Goal: Find specific page/section: Find specific page/section

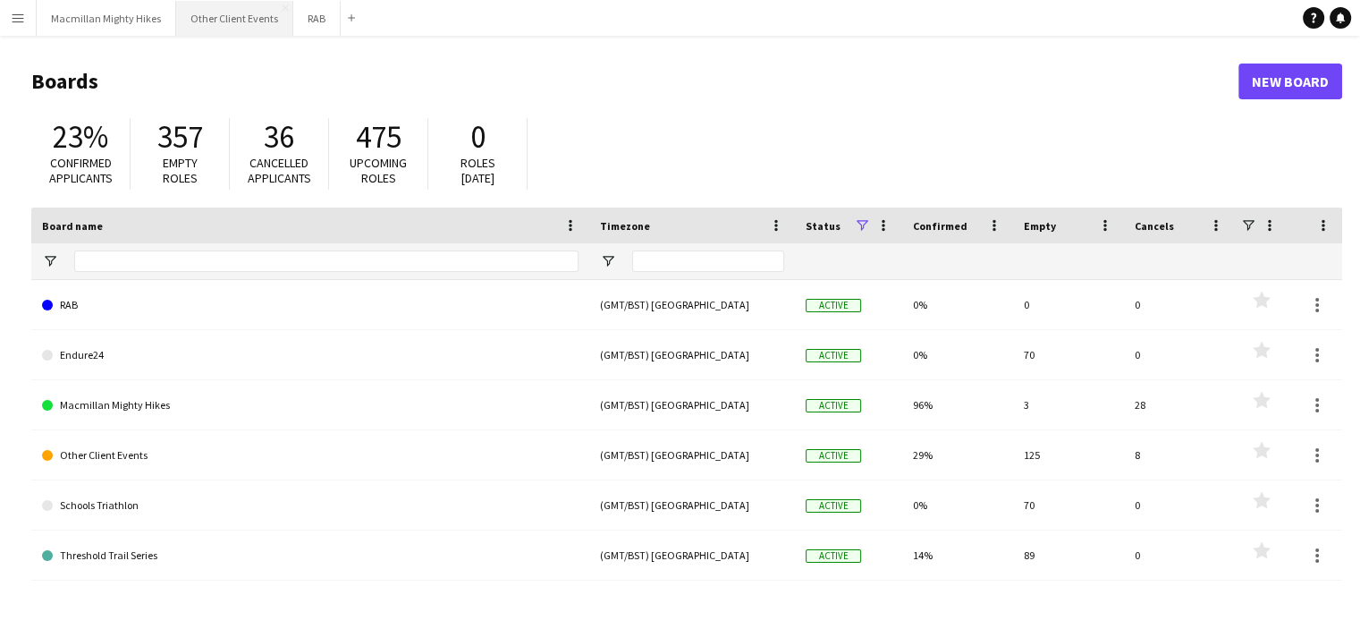
click at [201, 14] on button "Other Client Events Close" at bounding box center [234, 18] width 117 height 35
